Goal: Information Seeking & Learning: Find specific page/section

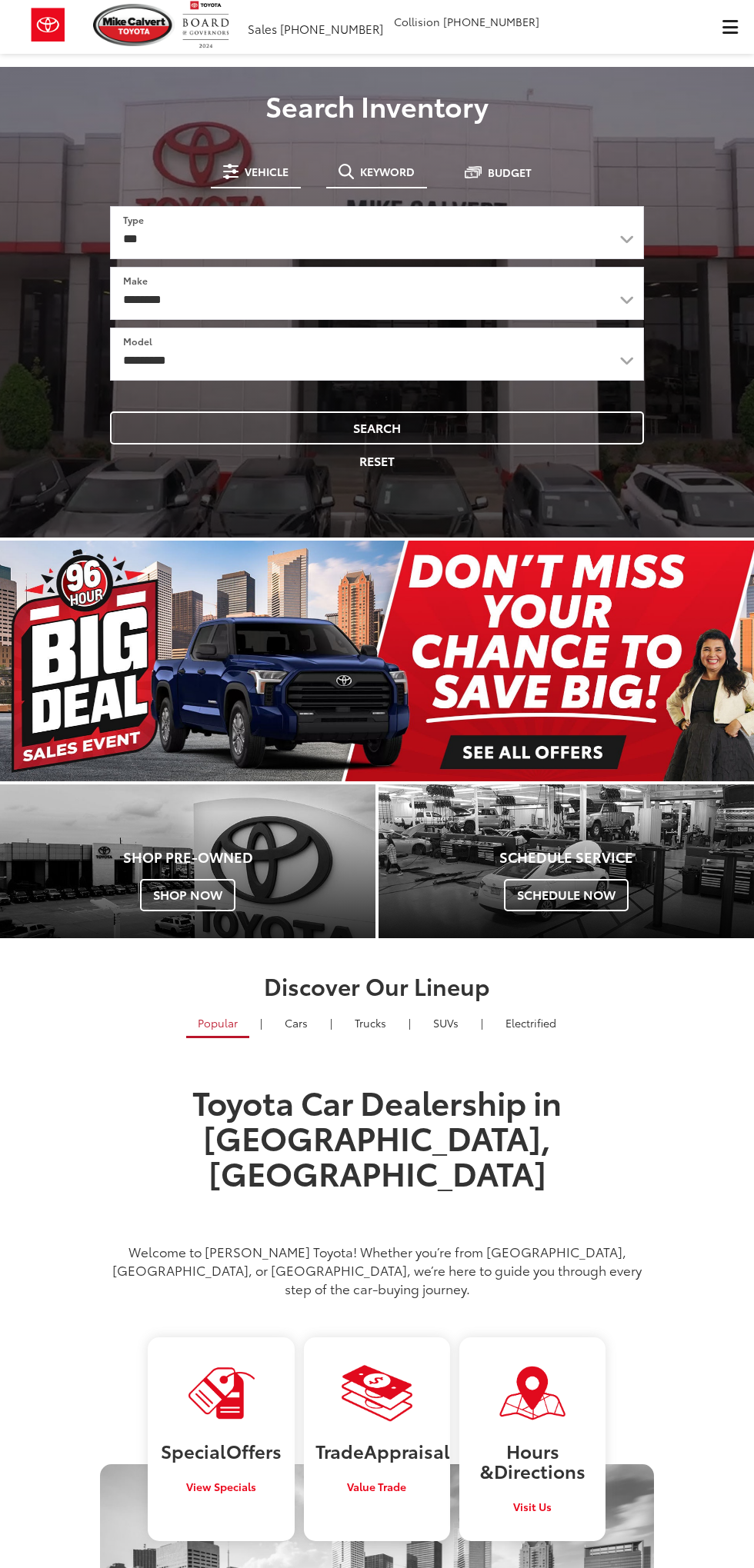
click at [401, 161] on button "Keyword" at bounding box center [377, 171] width 101 height 28
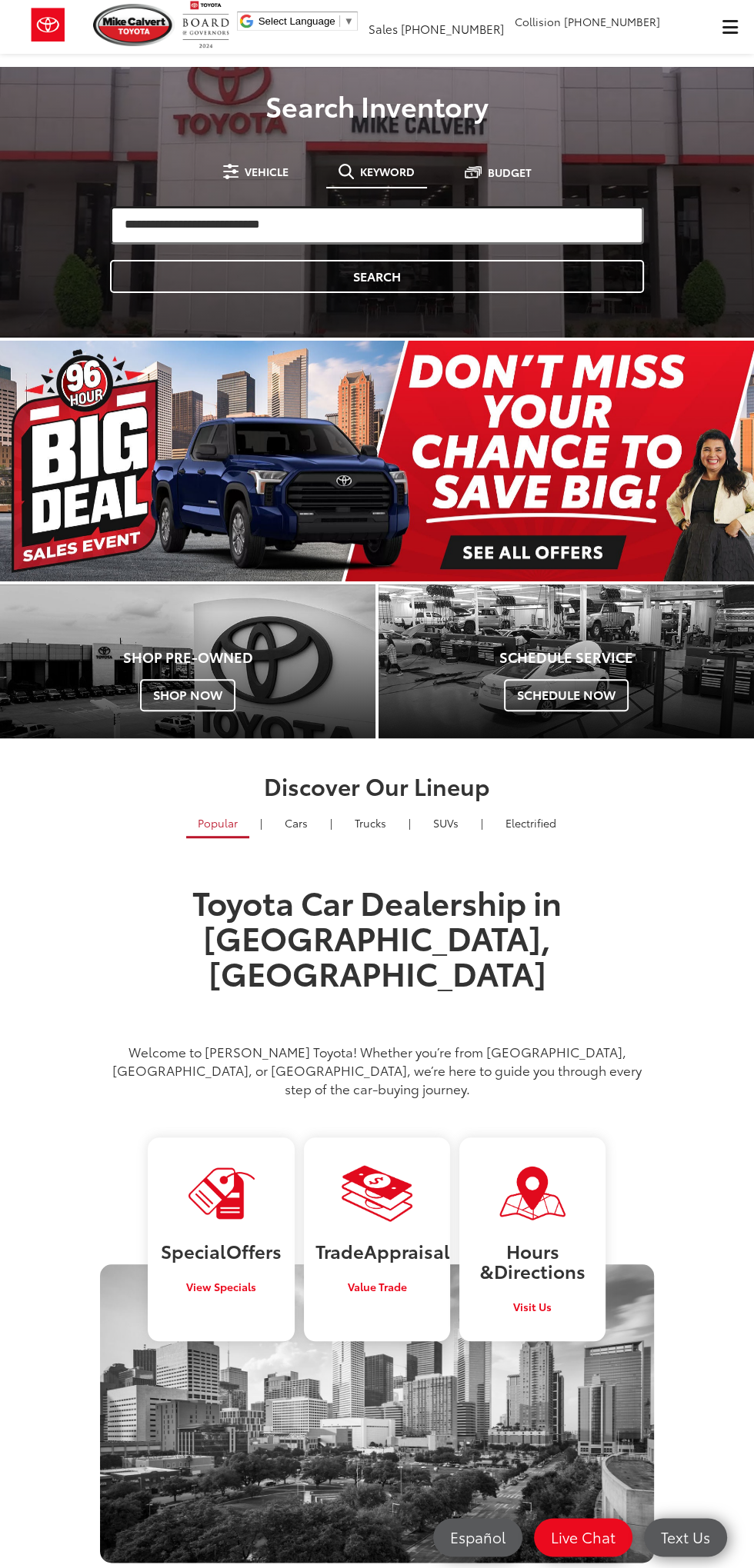
click at [474, 217] on input "search" at bounding box center [376, 225] width 534 height 38
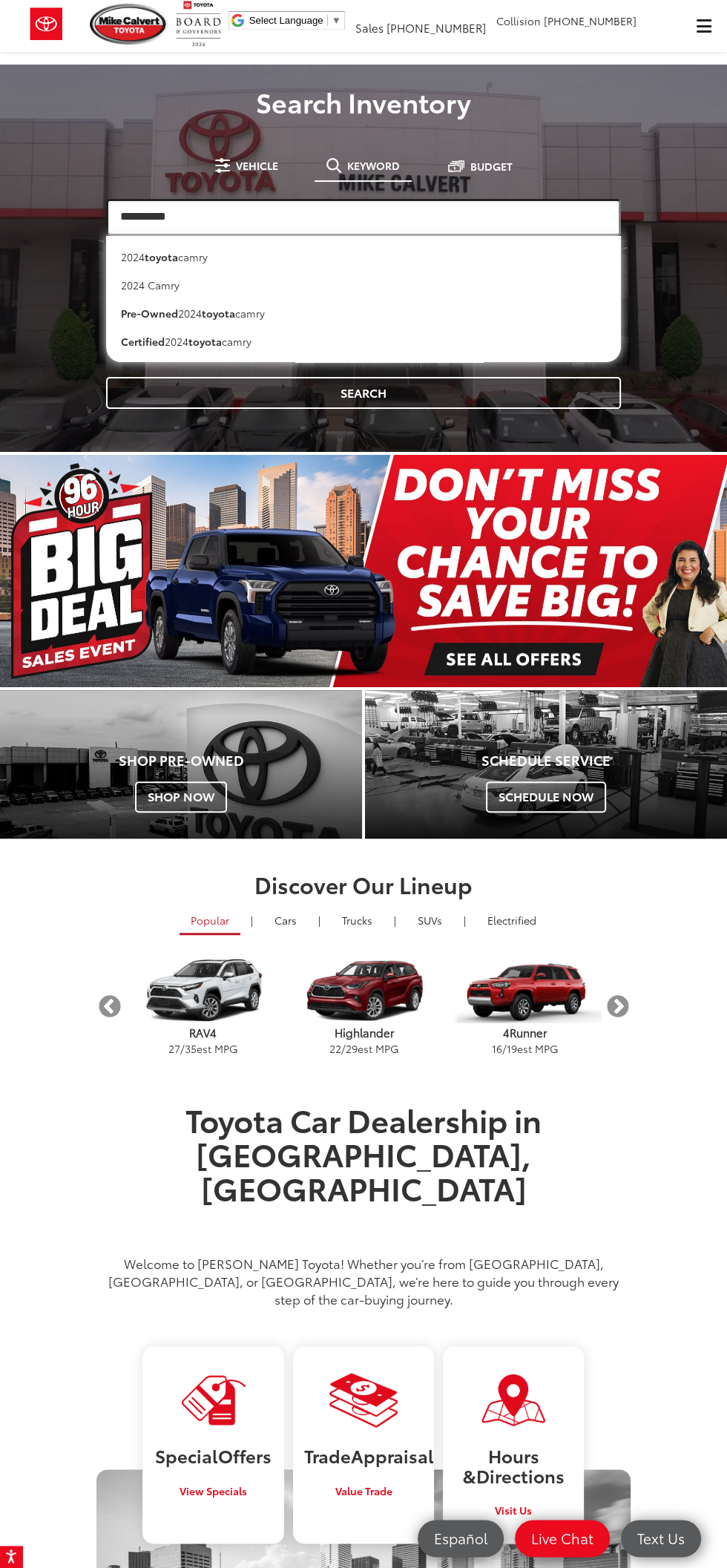
type input "**********"
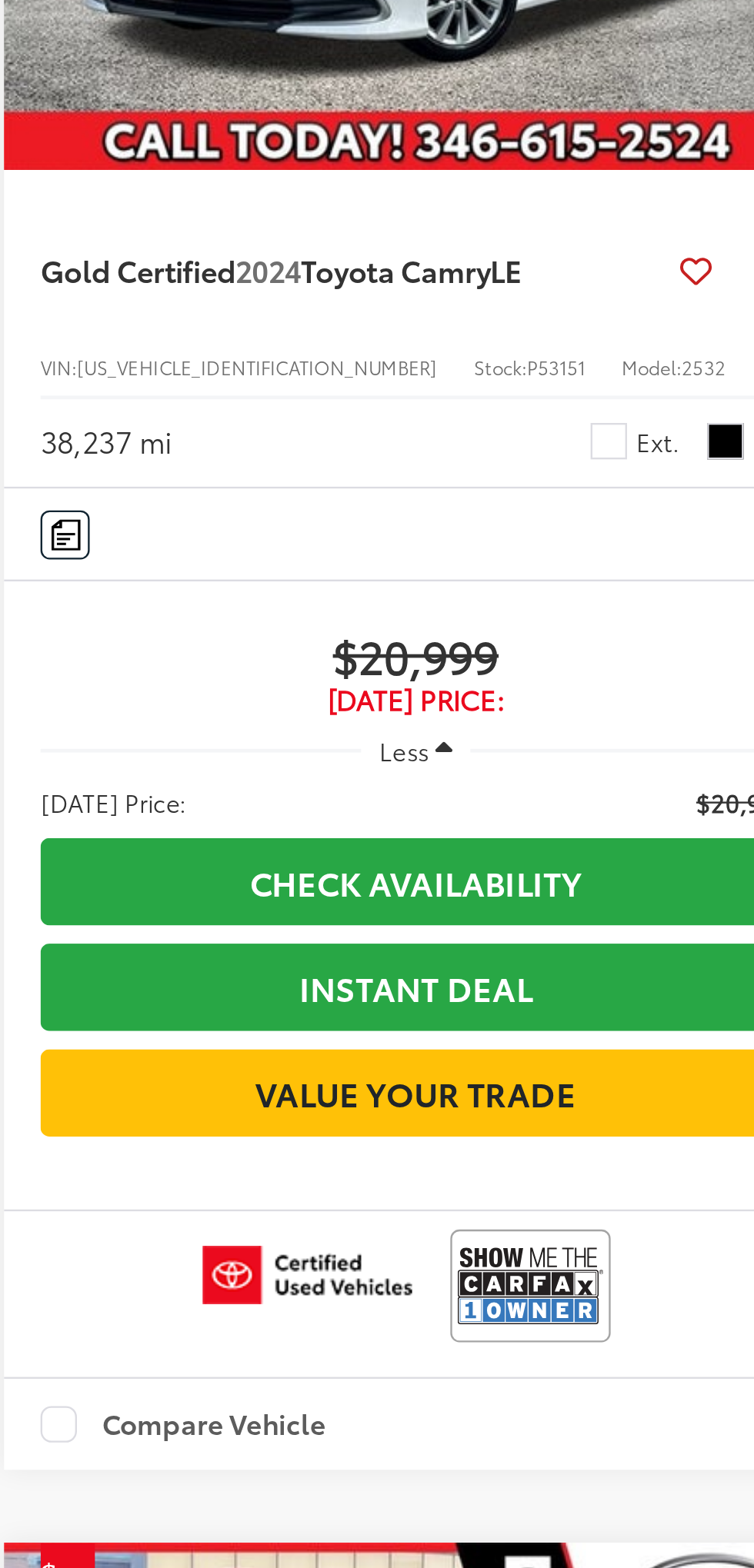
scroll to position [3, 0]
